Goal: Transaction & Acquisition: Book appointment/travel/reservation

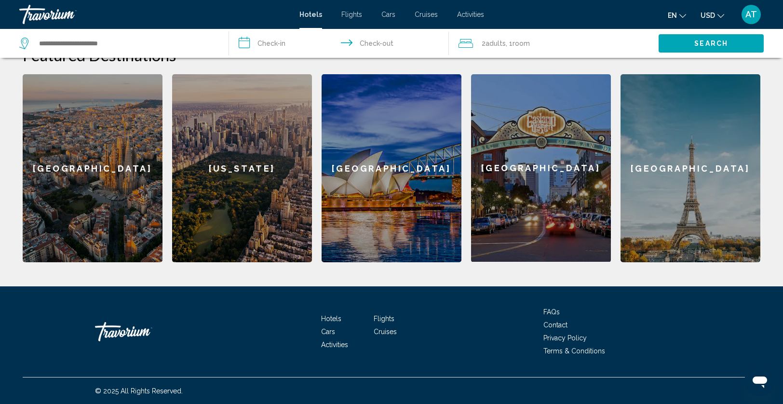
scroll to position [288, 0]
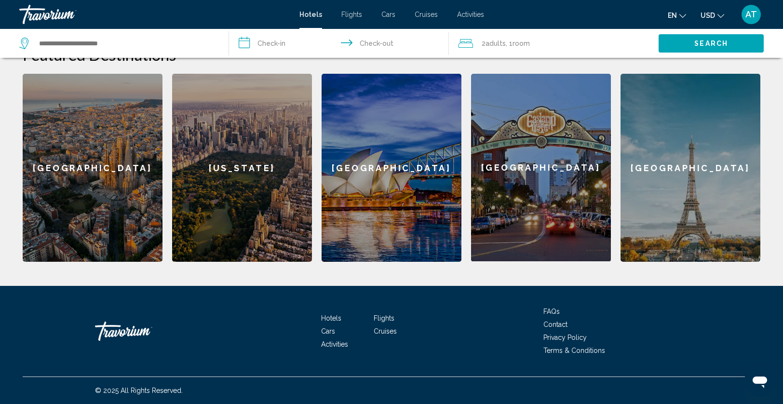
click at [265, 178] on div "[US_STATE]" at bounding box center [242, 168] width 140 height 188
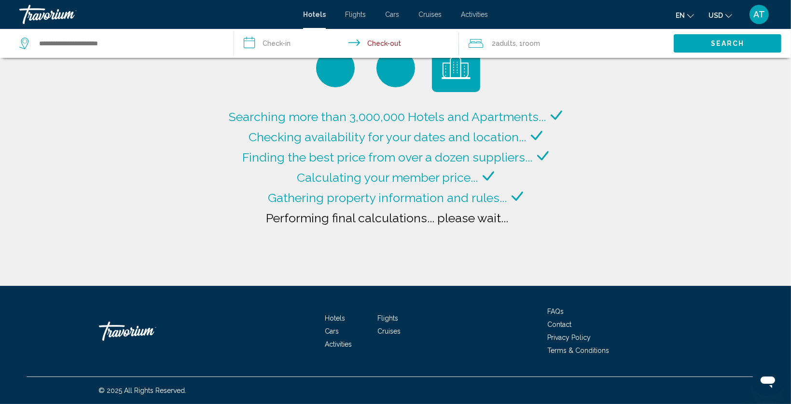
type input "**********"
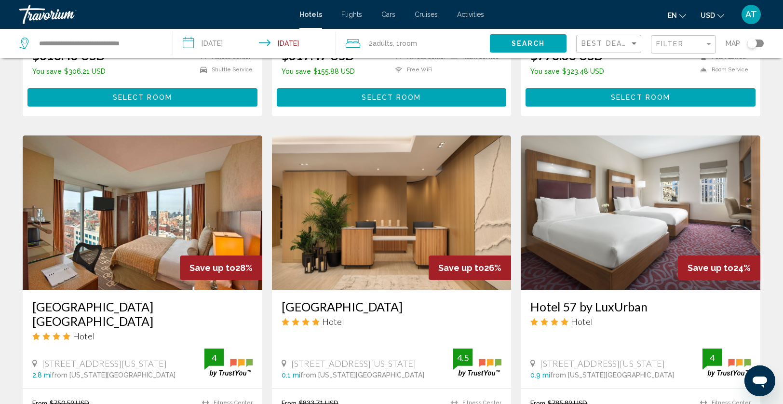
scroll to position [675, 0]
